Goal: Browse casually

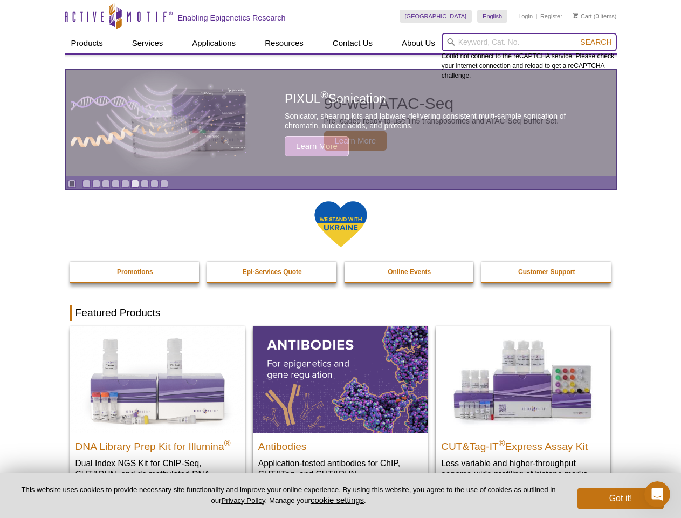
click at [529, 42] on input "search" at bounding box center [529, 42] width 175 height 18
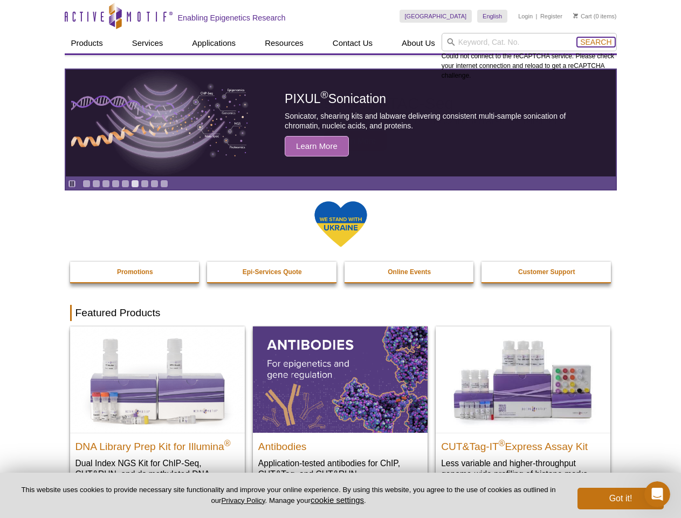
click at [596, 42] on span "Search" at bounding box center [595, 42] width 31 height 9
click at [72, 183] on icon "Pause" at bounding box center [71, 183] width 7 height 7
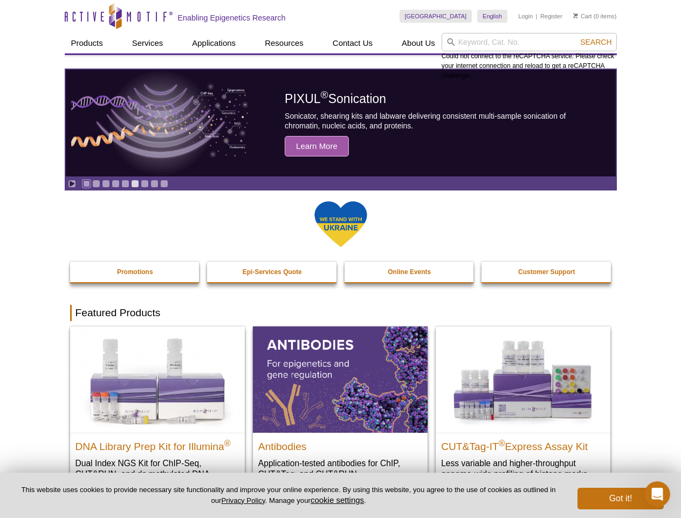
click at [86, 183] on link "Go to slide 1" at bounding box center [86, 184] width 8 height 8
click at [96, 183] on link "Go to slide 2" at bounding box center [96, 184] width 8 height 8
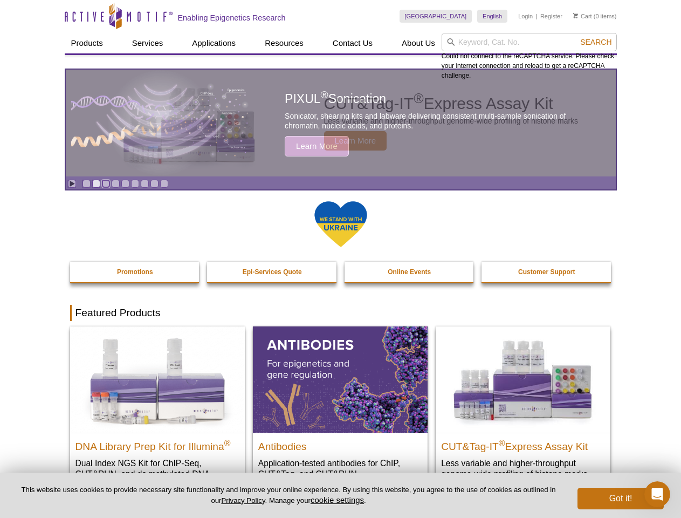
click at [106, 183] on link "Go to slide 3" at bounding box center [106, 184] width 8 height 8
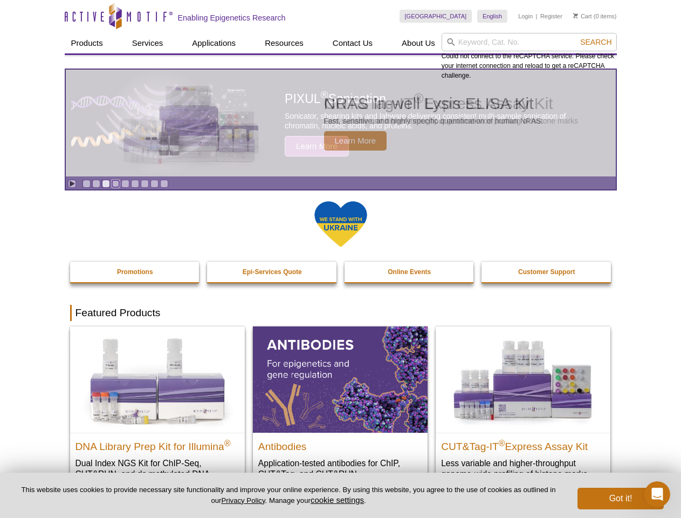
click at [115, 183] on link "Go to slide 4" at bounding box center [116, 184] width 8 height 8
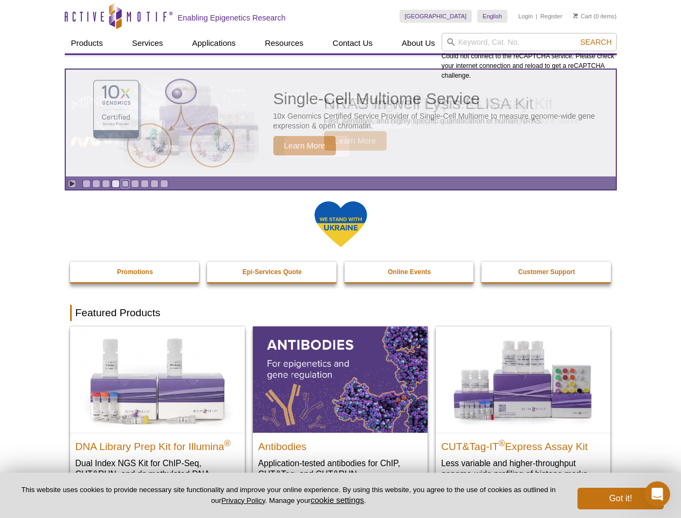
click at [125, 183] on link "Go to slide 5" at bounding box center [125, 184] width 8 height 8
